Goal: Communication & Community: Answer question/provide support

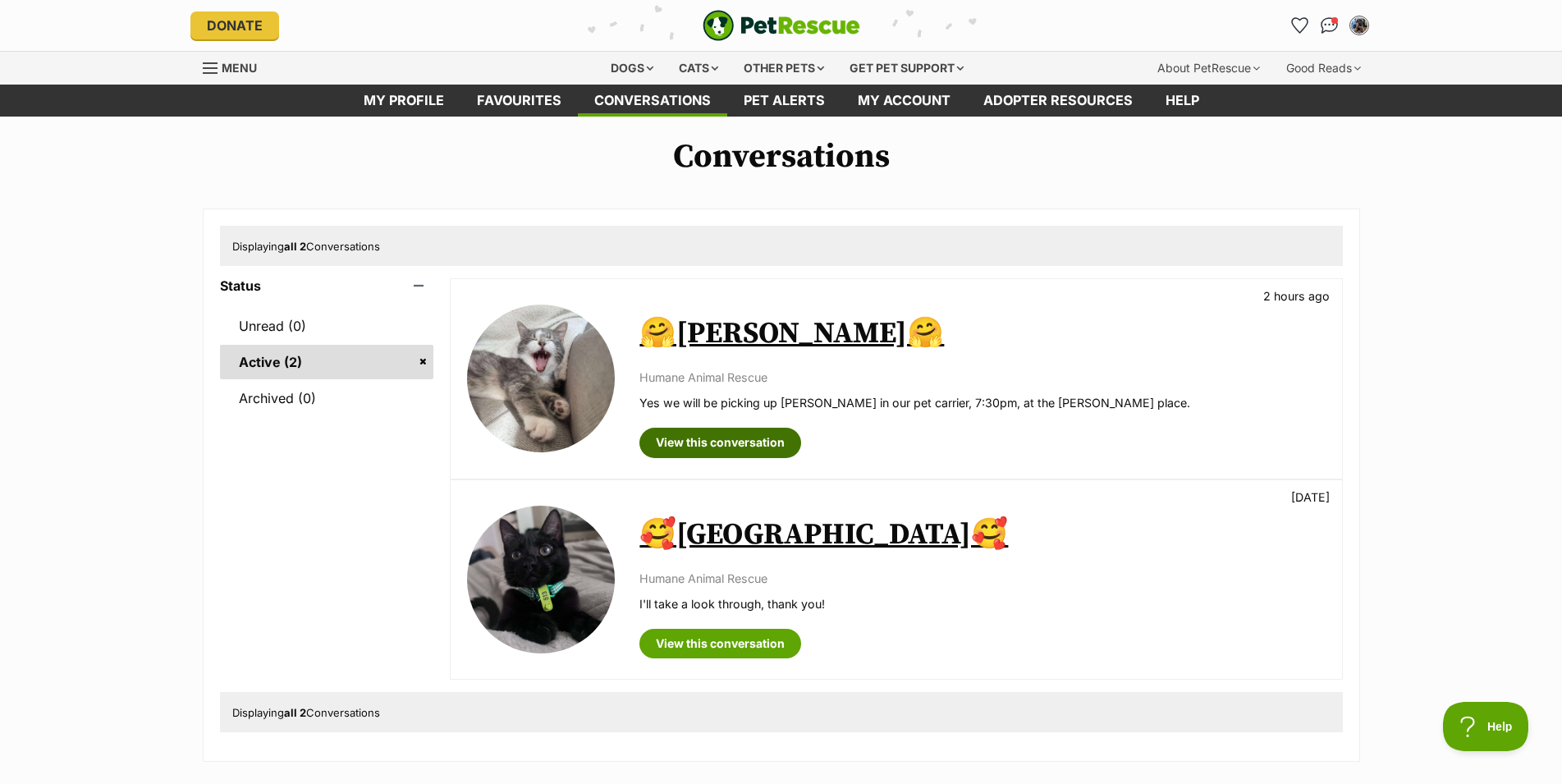
click at [743, 445] on link "View this conversation" at bounding box center [720, 442] width 162 height 30
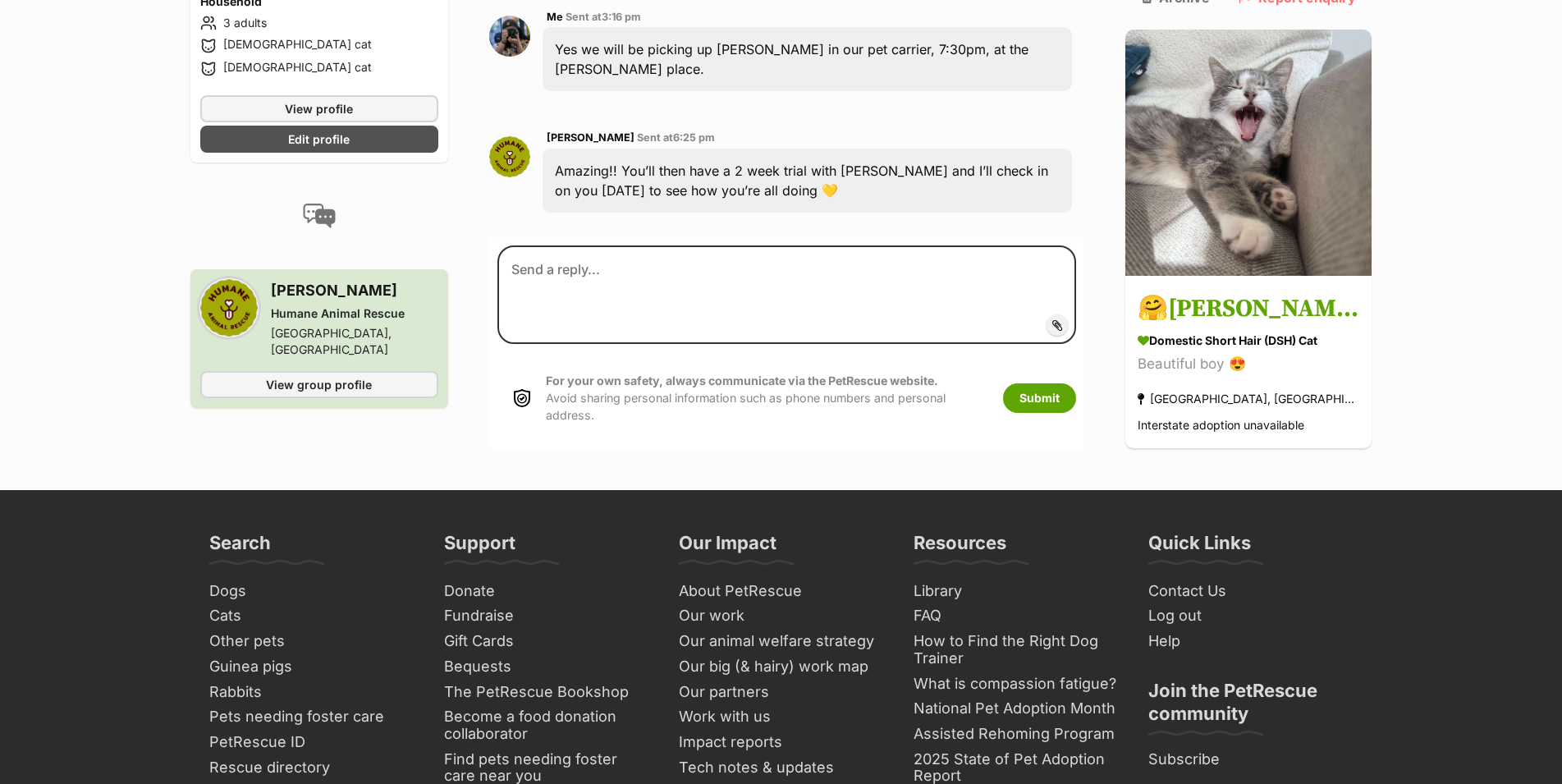
scroll to position [3805, 0]
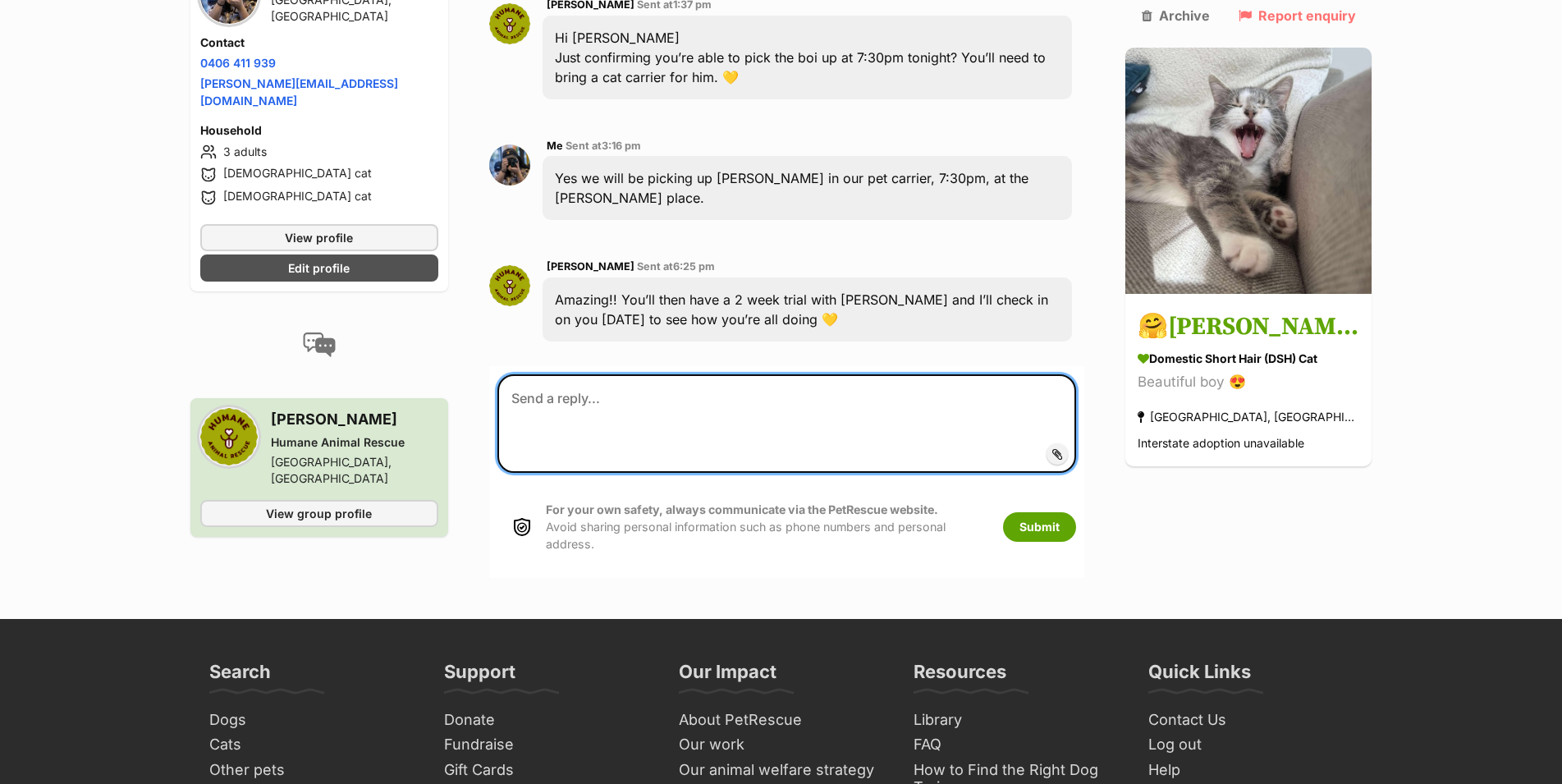
click at [709, 374] on textarea at bounding box center [787, 424] width 580 height 98
type textarea "Sucessfully"
type textarea "Successfully picked up [PERSON_NAME]!"
